Goal: Find specific page/section: Find specific page/section

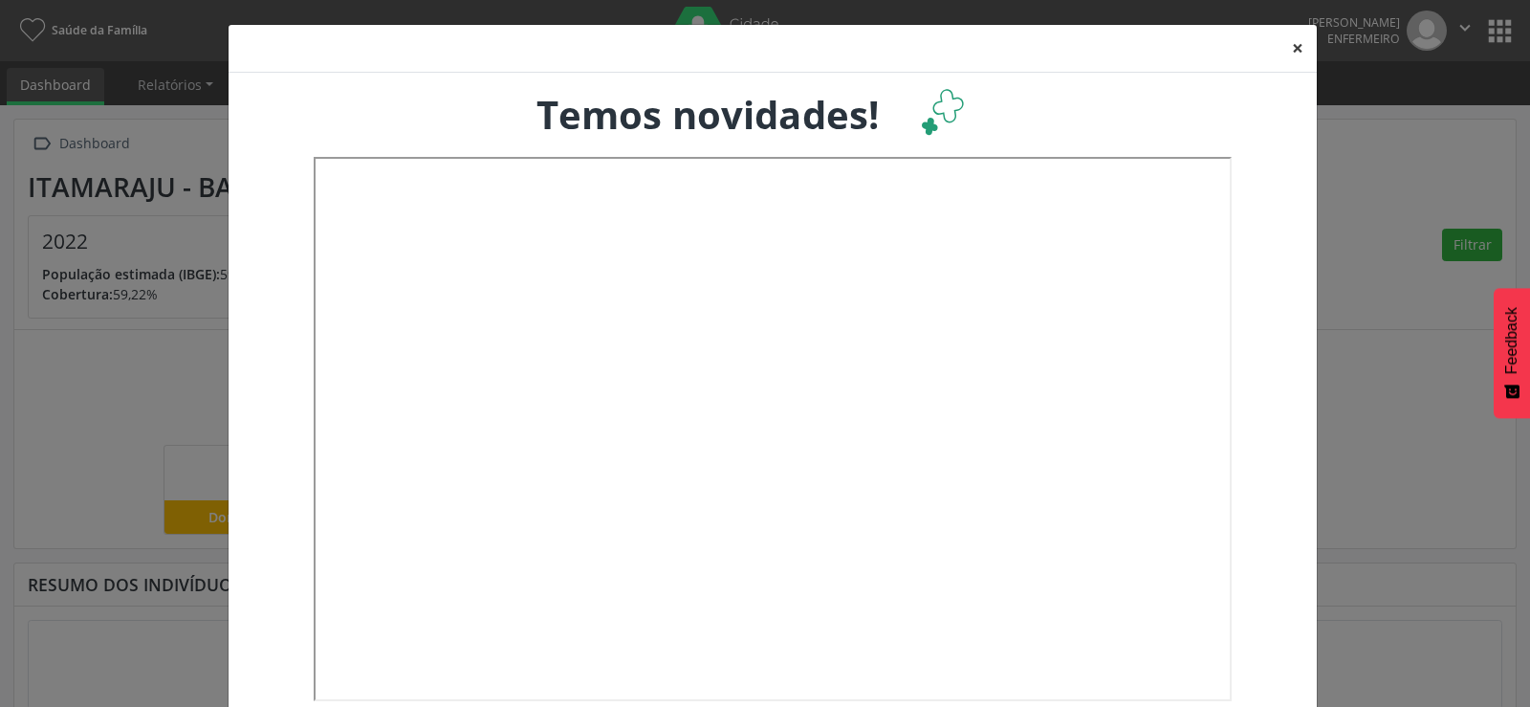
click at [1289, 48] on button "×" at bounding box center [1297, 48] width 38 height 47
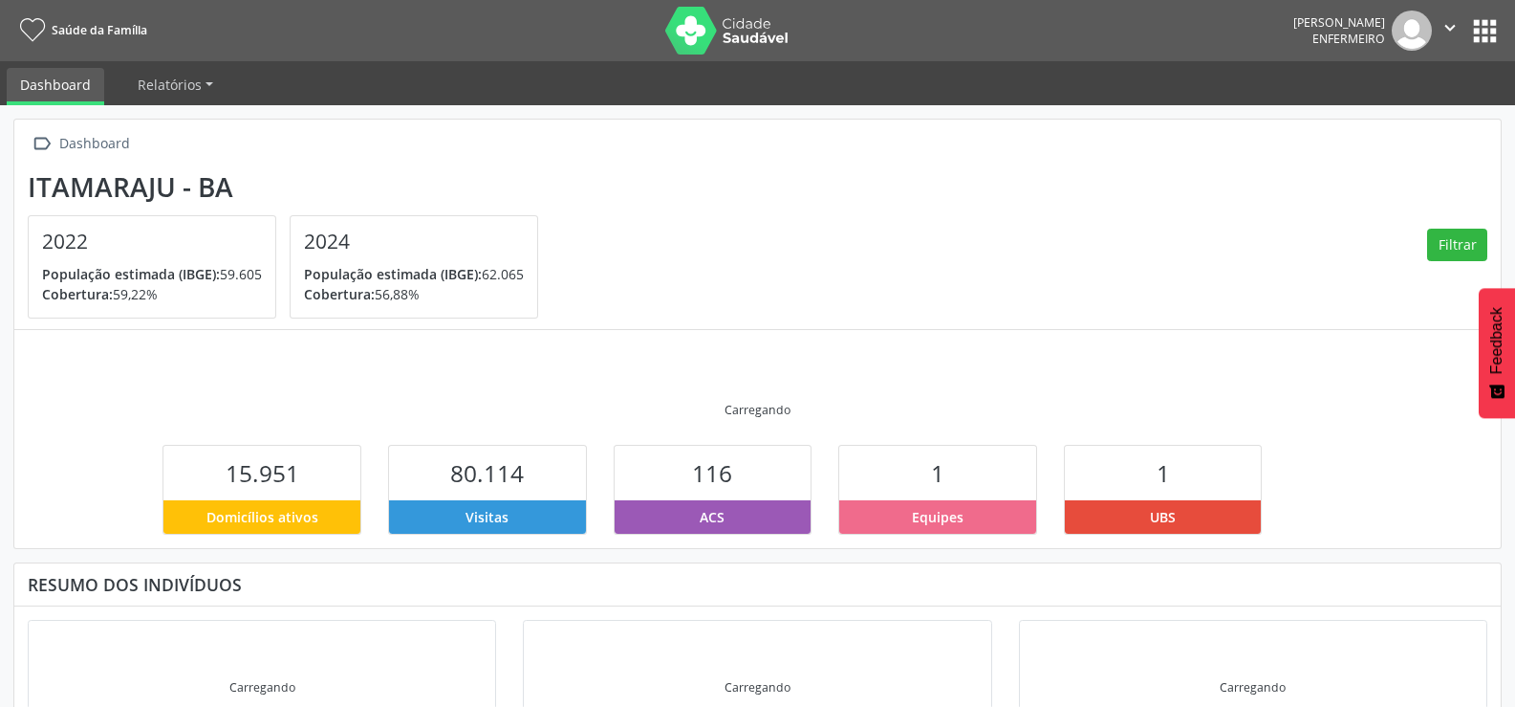
click at [1294, 29] on div "[PERSON_NAME]" at bounding box center [1340, 22] width 92 height 16
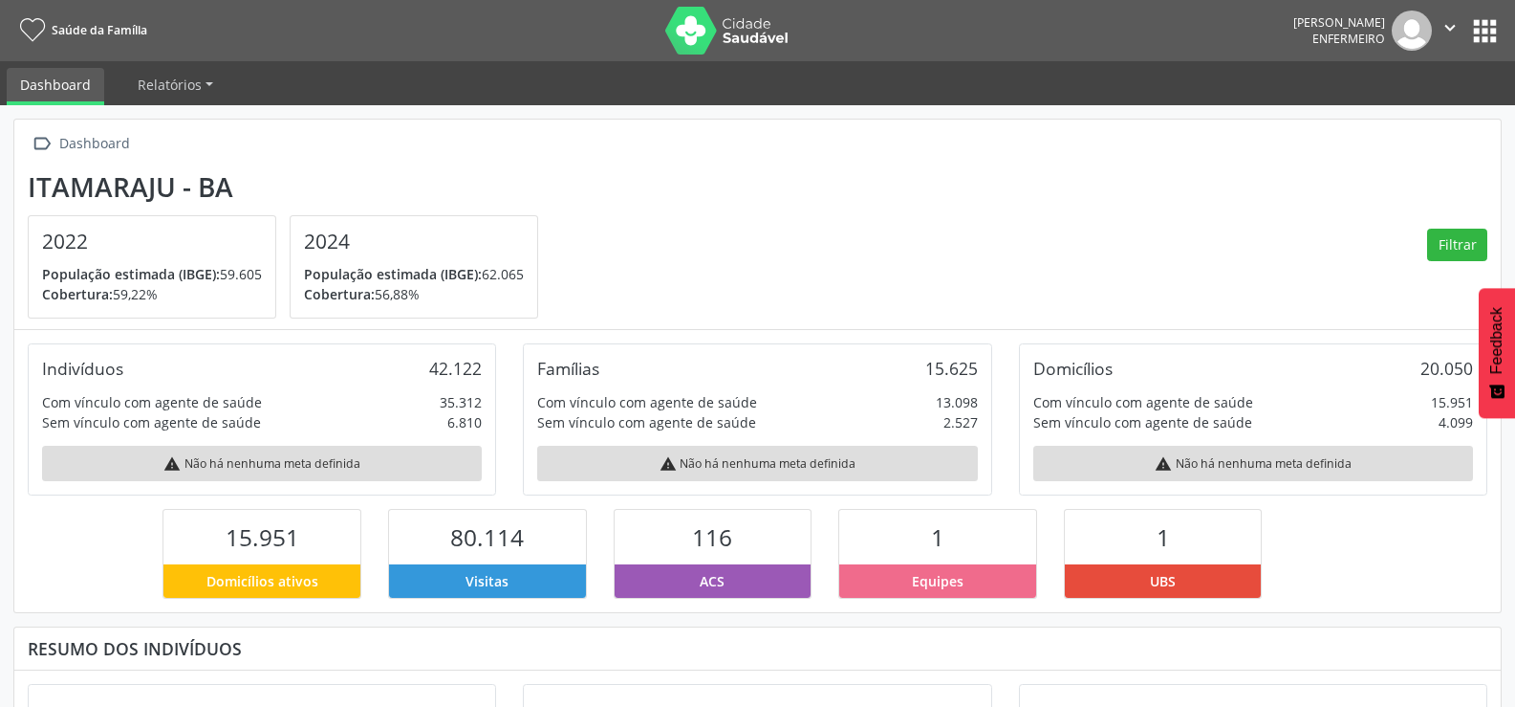
click at [1302, 27] on div "[PERSON_NAME]" at bounding box center [1340, 22] width 92 height 16
click at [1441, 36] on icon "" at bounding box center [1450, 27] width 21 height 21
drag, startPoint x: 1257, startPoint y: 54, endPoint x: 1523, endPoint y: 39, distance: 266.2
click at [1258, 54] on nav "Saúde da Família Lorena Onofre Silva Enfermeiro  Configurações Sair apps" at bounding box center [757, 30] width 1515 height 61
click at [1482, 30] on button "apps" at bounding box center [1485, 30] width 33 height 33
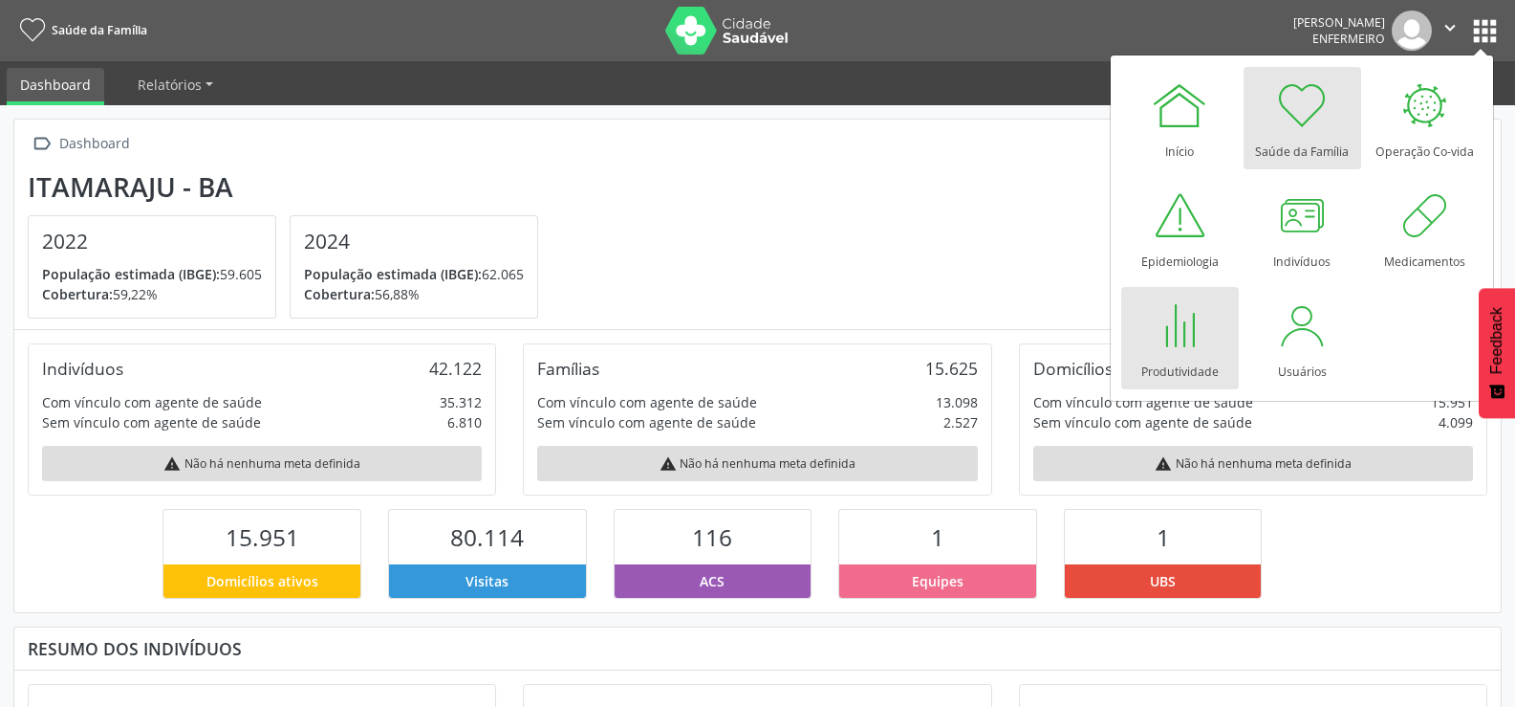
click at [1180, 332] on div at bounding box center [1179, 324] width 57 height 57
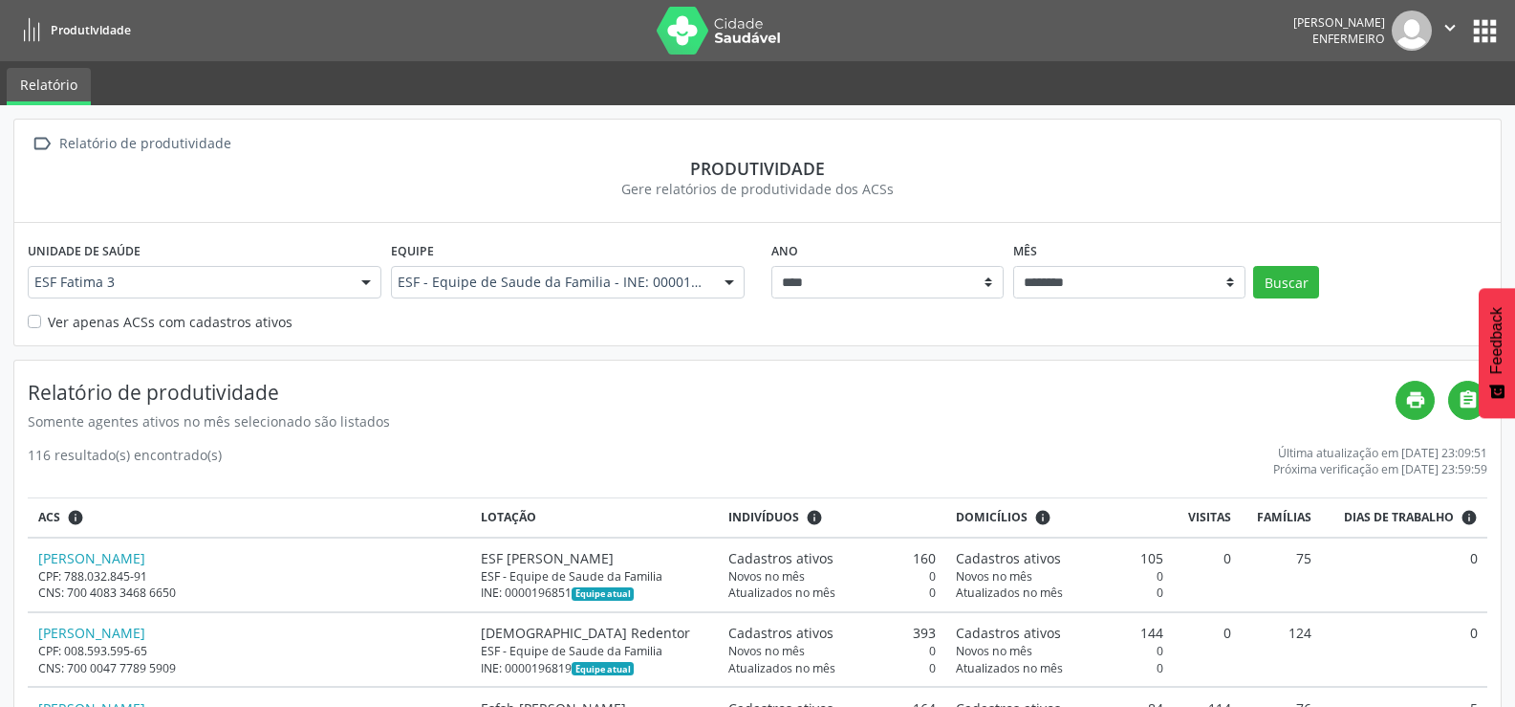
click at [1445, 20] on icon "" at bounding box center [1450, 27] width 21 height 21
click at [1365, 70] on link "Configurações" at bounding box center [1402, 75] width 132 height 27
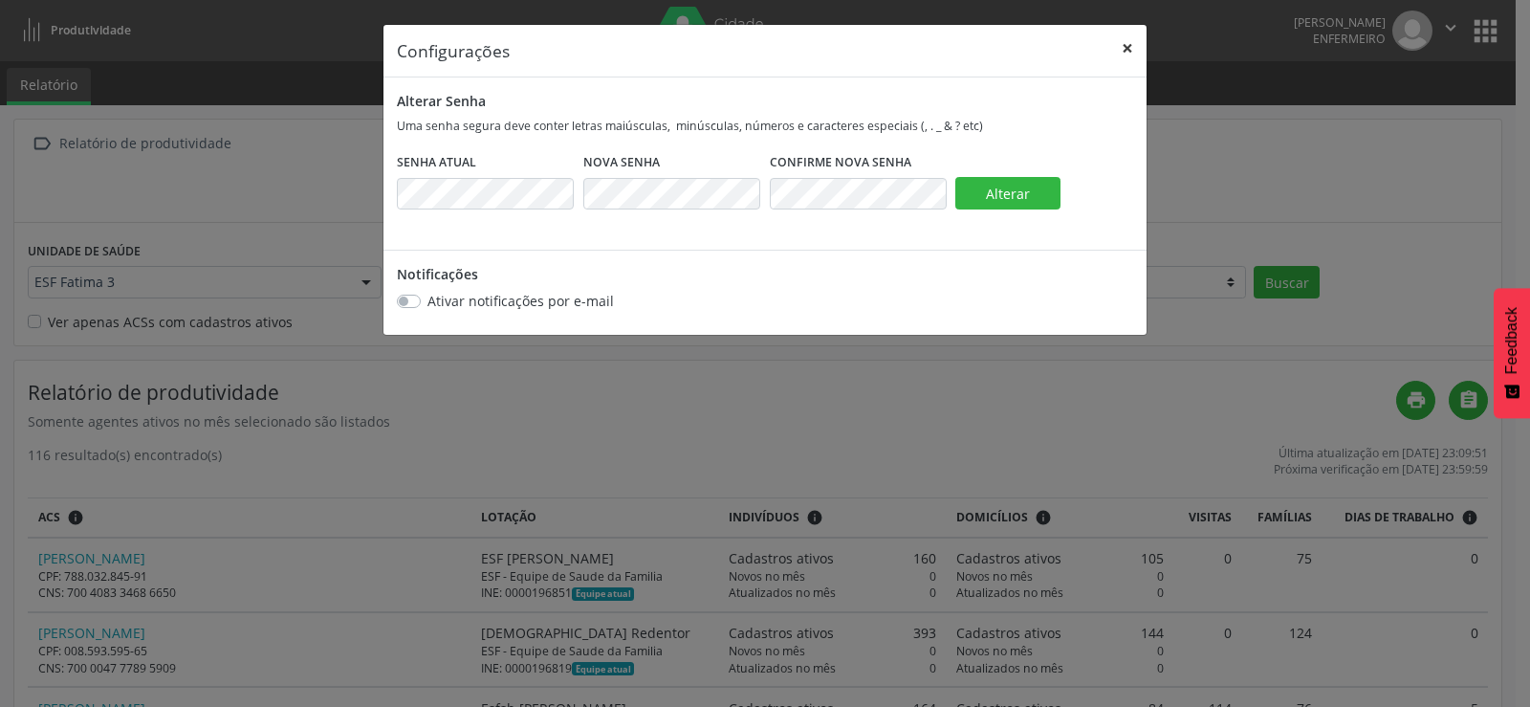
drag, startPoint x: 1128, startPoint y: 44, endPoint x: 1157, endPoint y: 41, distance: 28.8
click at [1128, 43] on button "×" at bounding box center [1127, 48] width 38 height 47
